Goal: Transaction & Acquisition: Subscribe to service/newsletter

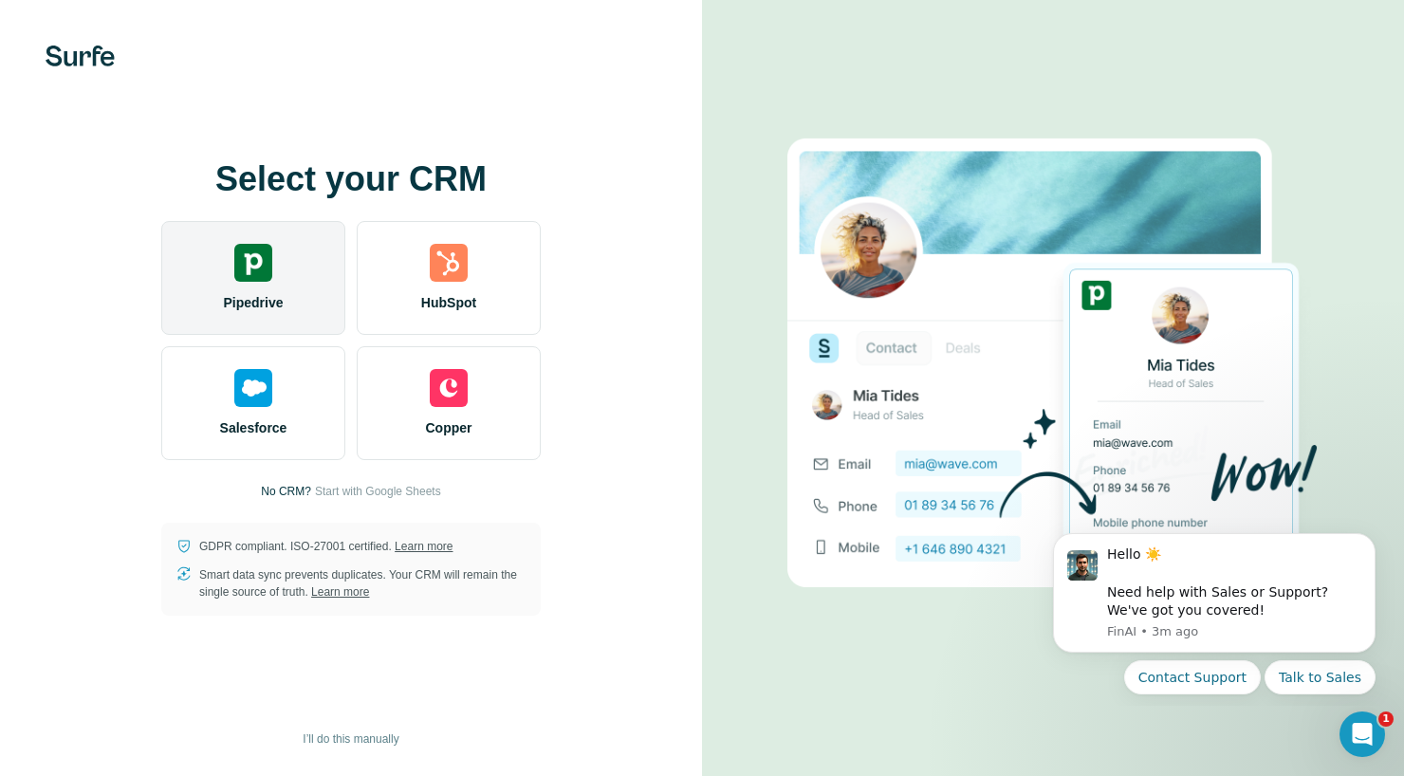
click at [268, 300] on span "Pipedrive" at bounding box center [253, 302] width 60 height 19
click at [298, 255] on div "Pipedrive" at bounding box center [253, 278] width 184 height 114
